Goal: Task Accomplishment & Management: Use online tool/utility

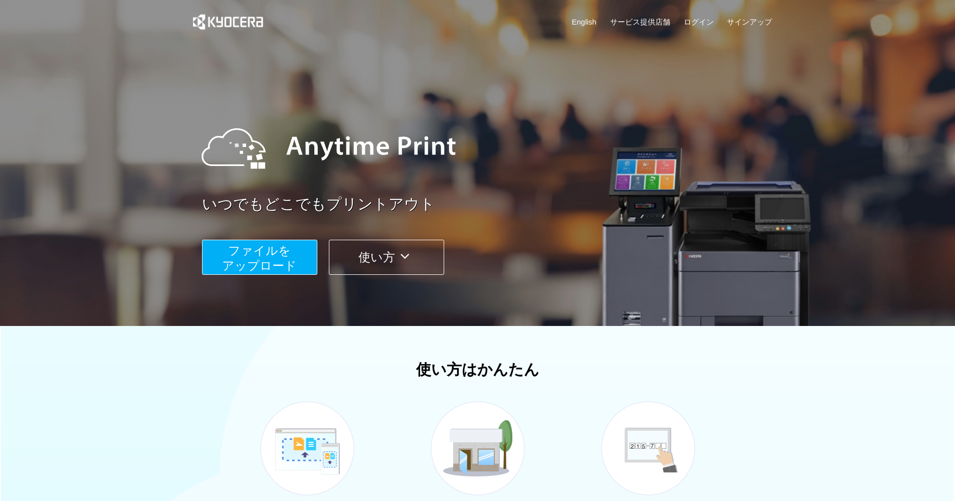
click at [280, 252] on span "ファイルを ​​アップロード" at bounding box center [259, 258] width 75 height 29
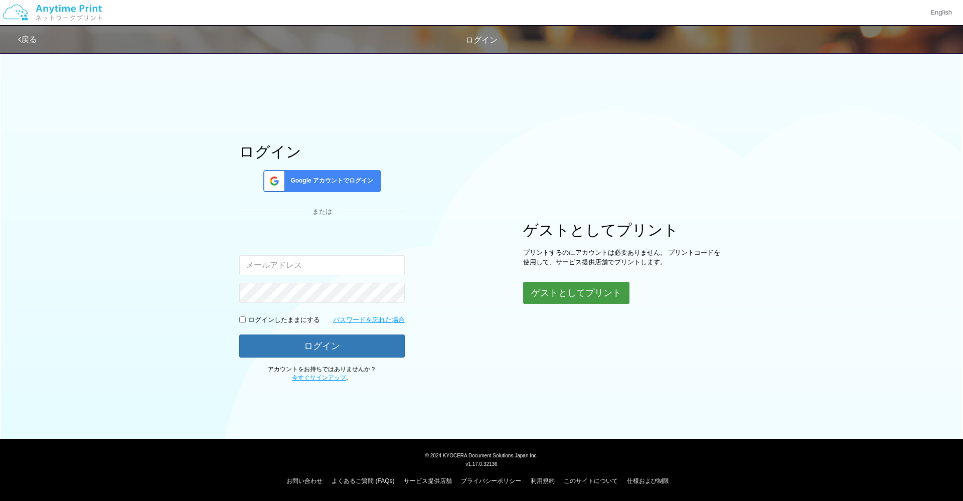
click at [542, 303] on button "ゲストとしてプリント" at bounding box center [576, 293] width 106 height 22
click at [566, 289] on button "ゲストとしてプリント" at bounding box center [576, 293] width 106 height 22
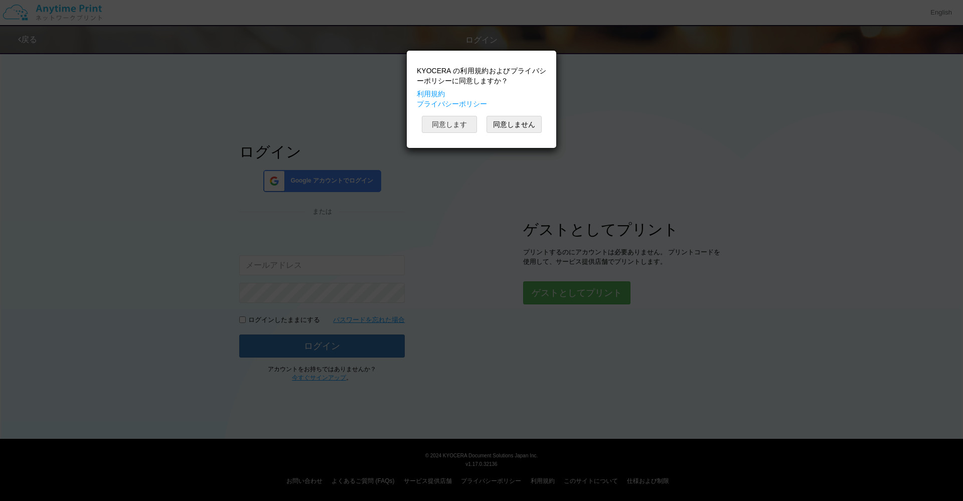
click at [454, 129] on button "同意します" at bounding box center [449, 124] width 55 height 17
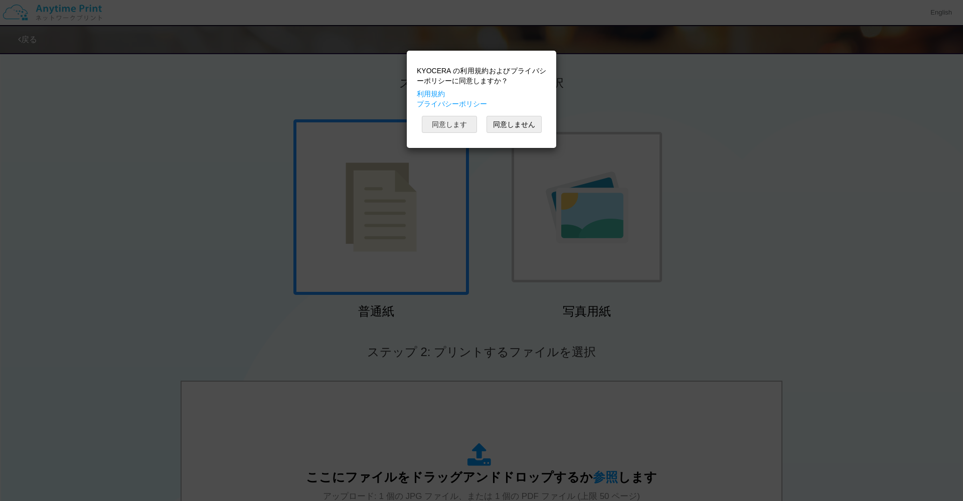
click at [467, 126] on button "同意します" at bounding box center [449, 124] width 55 height 17
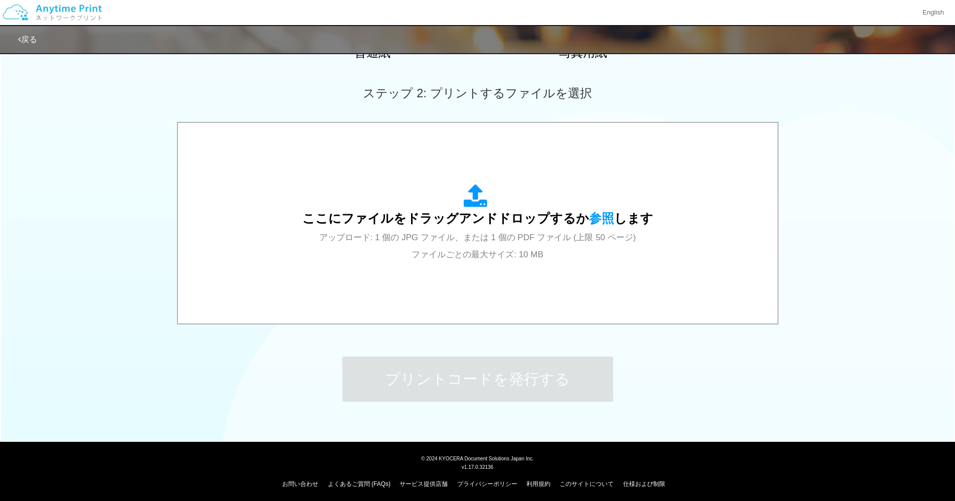
scroll to position [262, 0]
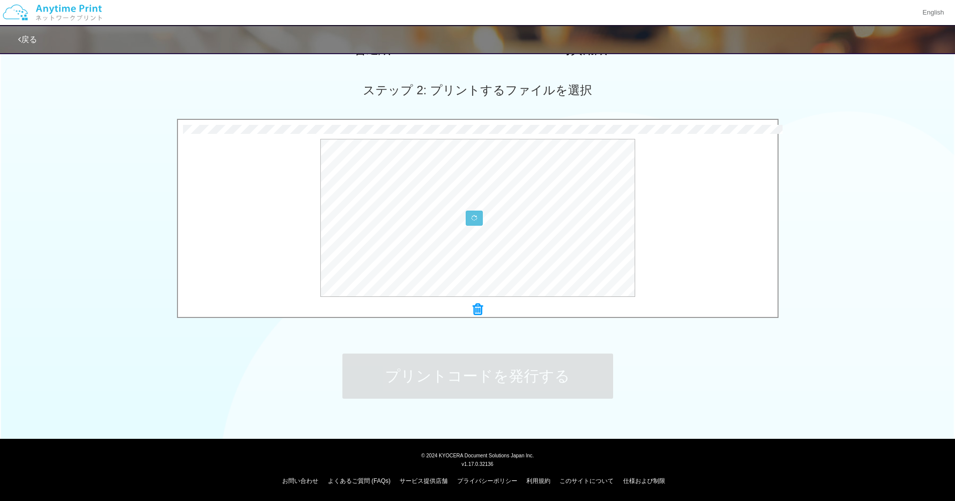
click at [478, 308] on icon at bounding box center [478, 309] width 10 height 13
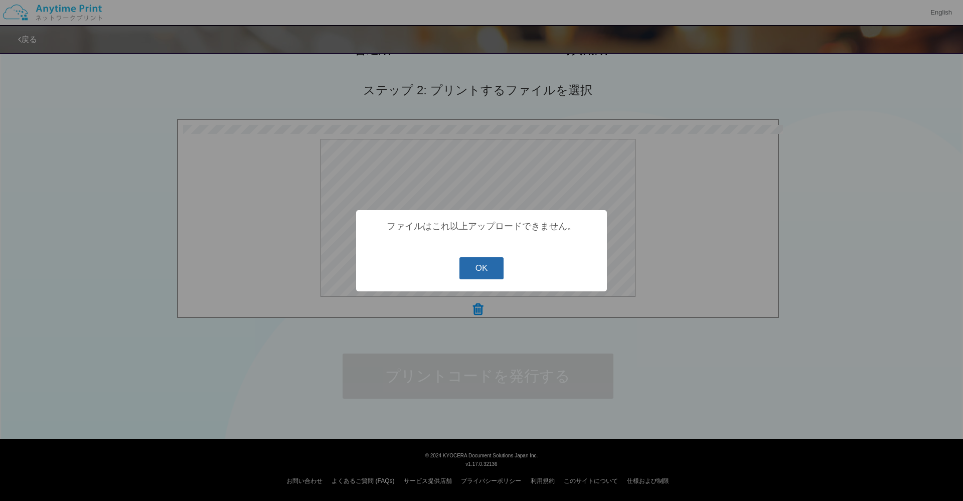
click at [477, 272] on button "OK" at bounding box center [481, 268] width 45 height 22
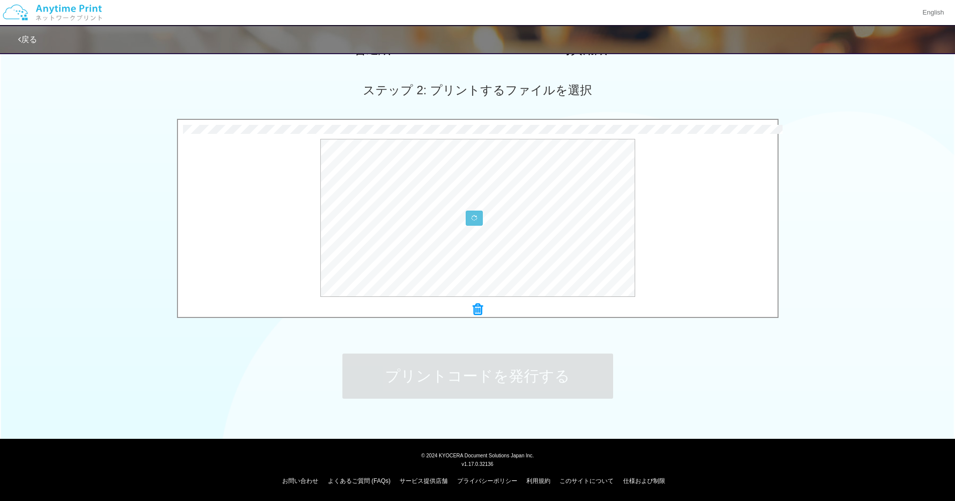
click at [477, 307] on icon at bounding box center [478, 309] width 10 height 13
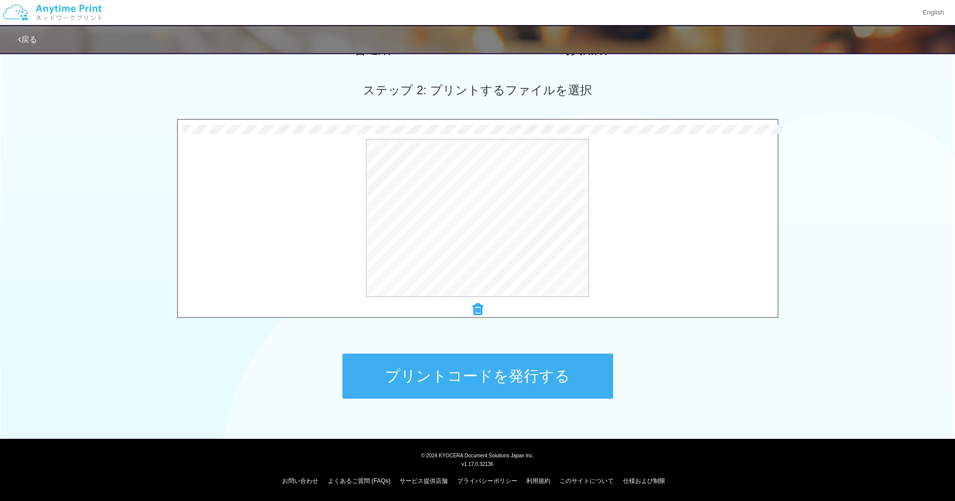
click at [554, 375] on button "プリントコードを発行する" at bounding box center [478, 376] width 271 height 45
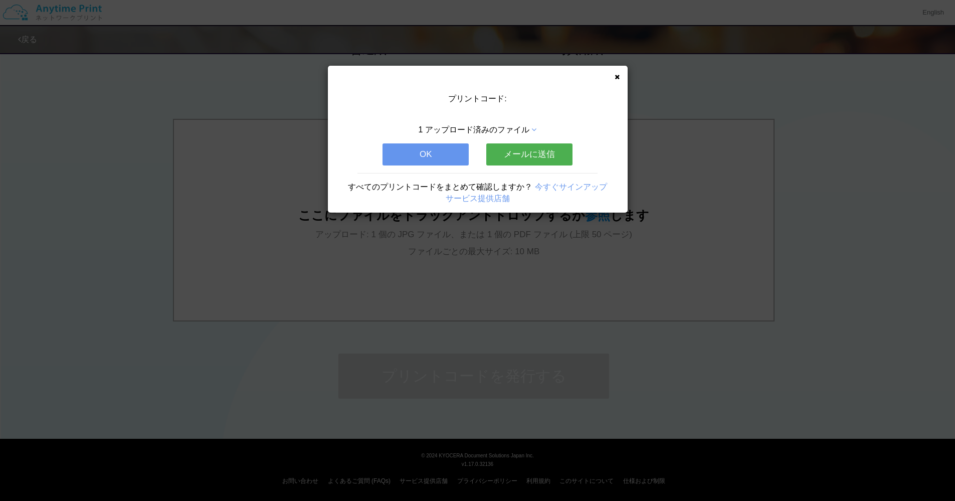
scroll to position [0, 0]
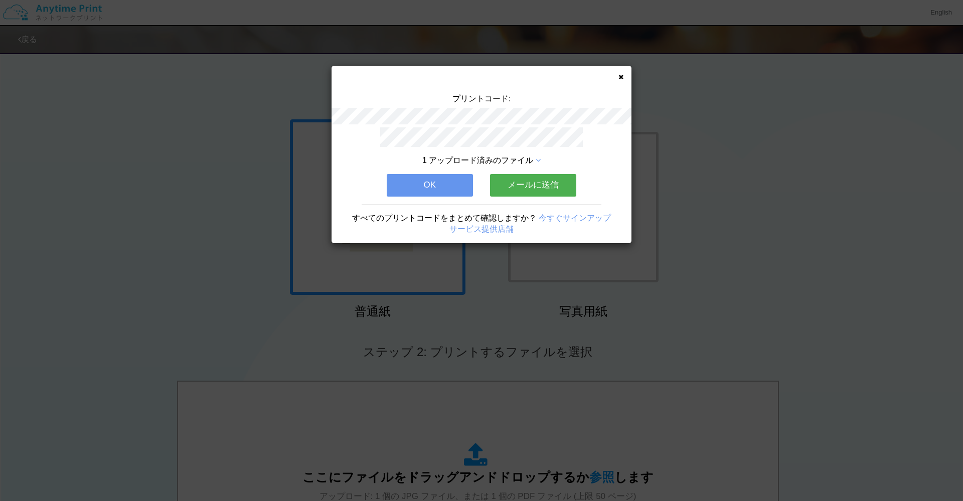
click at [450, 184] on button "OK" at bounding box center [430, 185] width 86 height 22
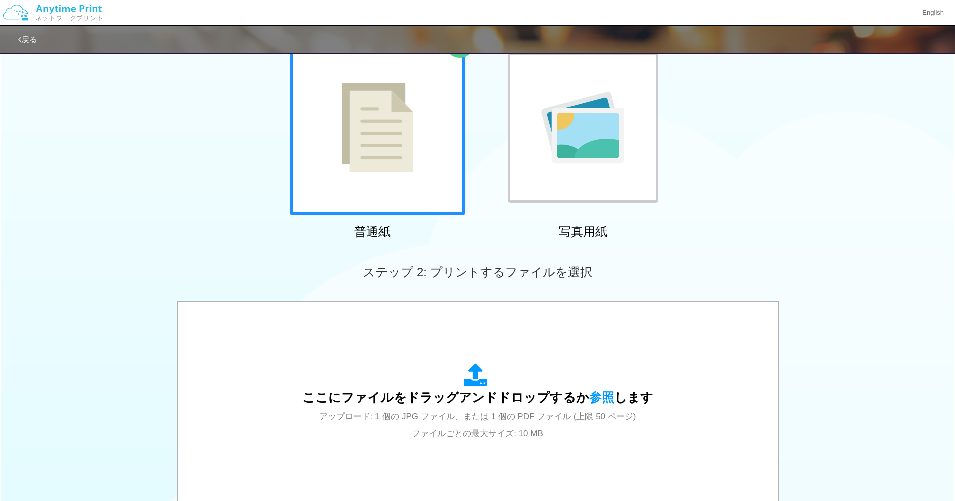
scroll to position [184, 0]
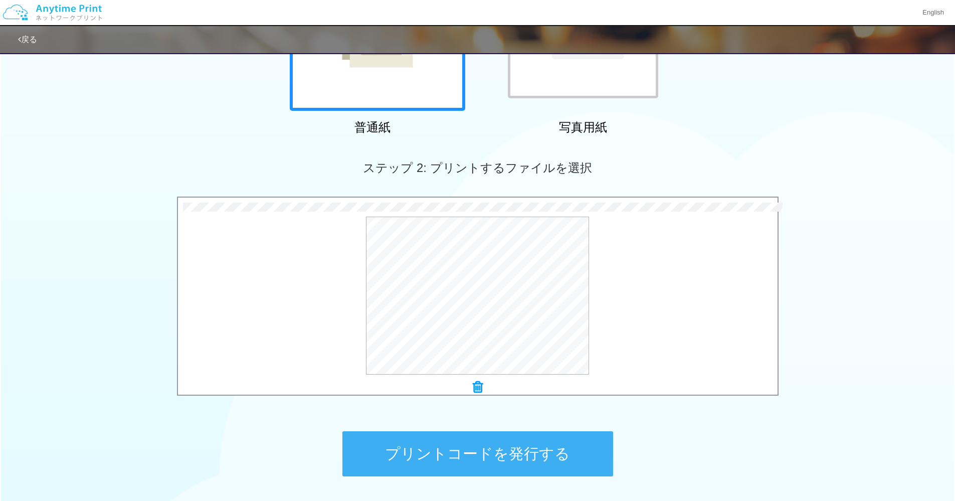
click at [672, 301] on div "プレビュー" at bounding box center [478, 296] width 600 height 158
click at [546, 446] on button "プリントコードを発行する" at bounding box center [478, 453] width 271 height 45
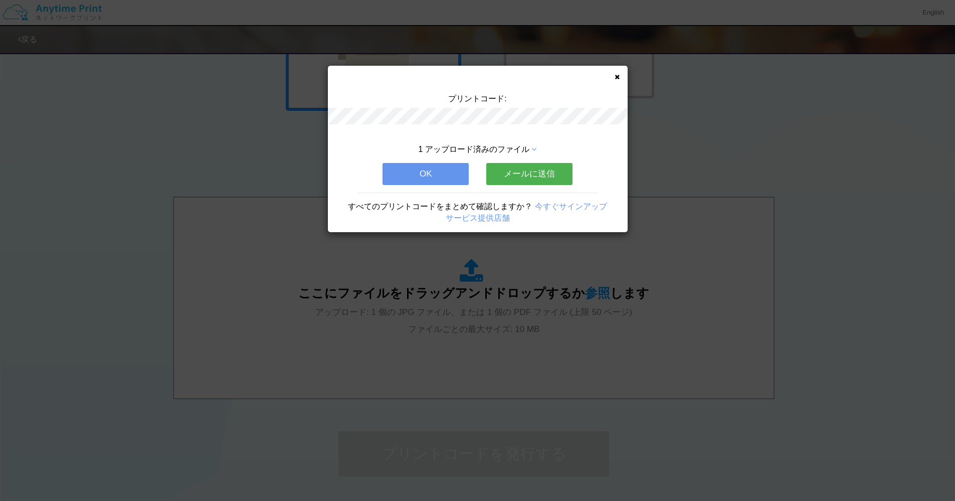
scroll to position [0, 0]
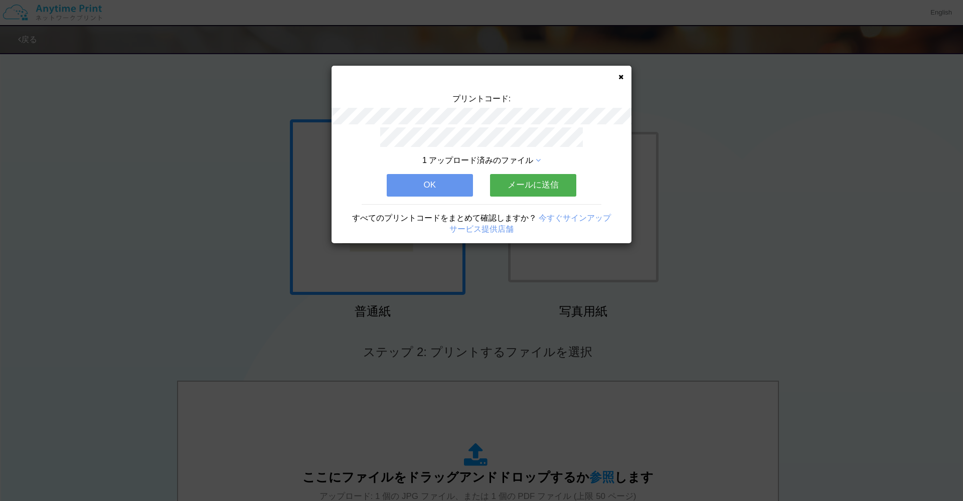
click at [449, 182] on button "OK" at bounding box center [430, 185] width 86 height 22
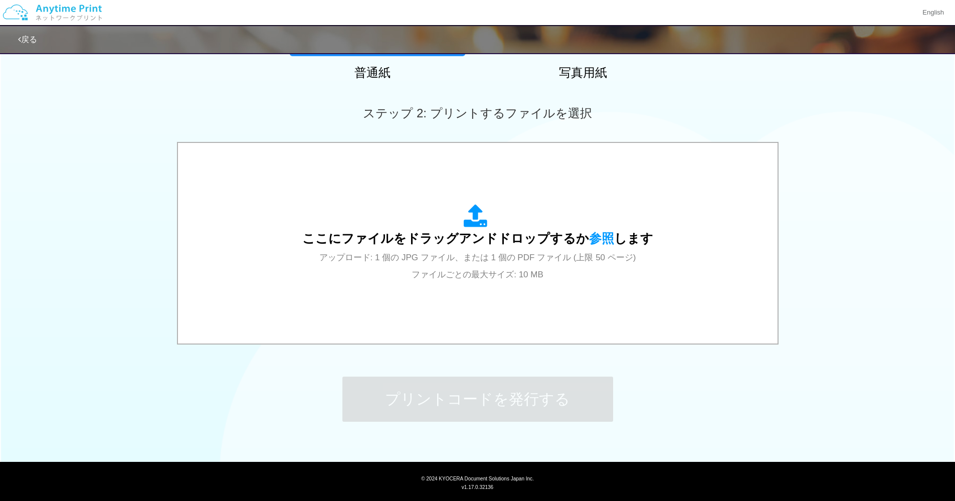
scroll to position [262, 0]
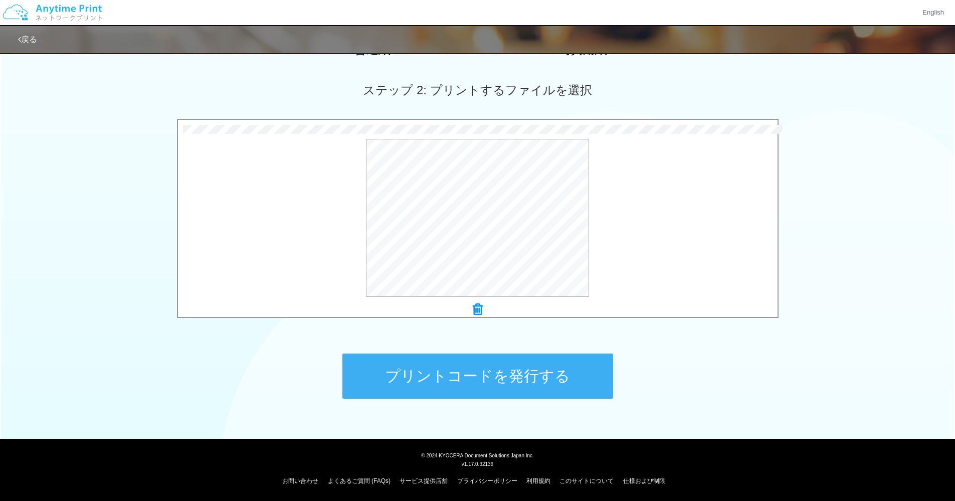
click at [560, 371] on button "プリントコードを発行する" at bounding box center [478, 376] width 271 height 45
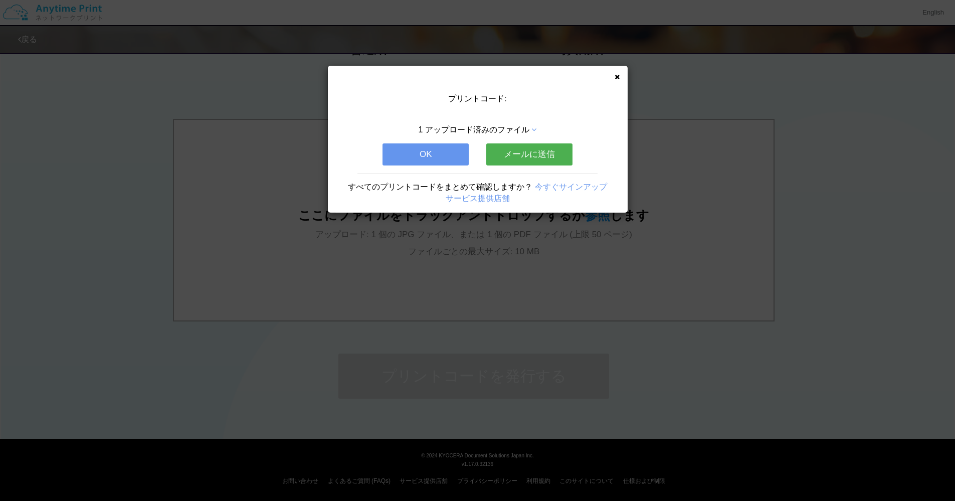
scroll to position [0, 0]
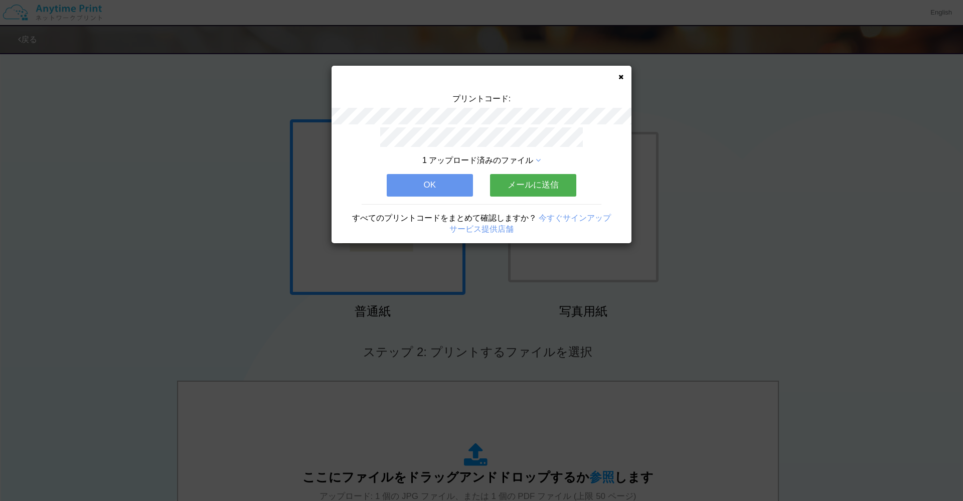
click at [620, 78] on icon at bounding box center [620, 77] width 5 height 7
